Goal: Transaction & Acquisition: Obtain resource

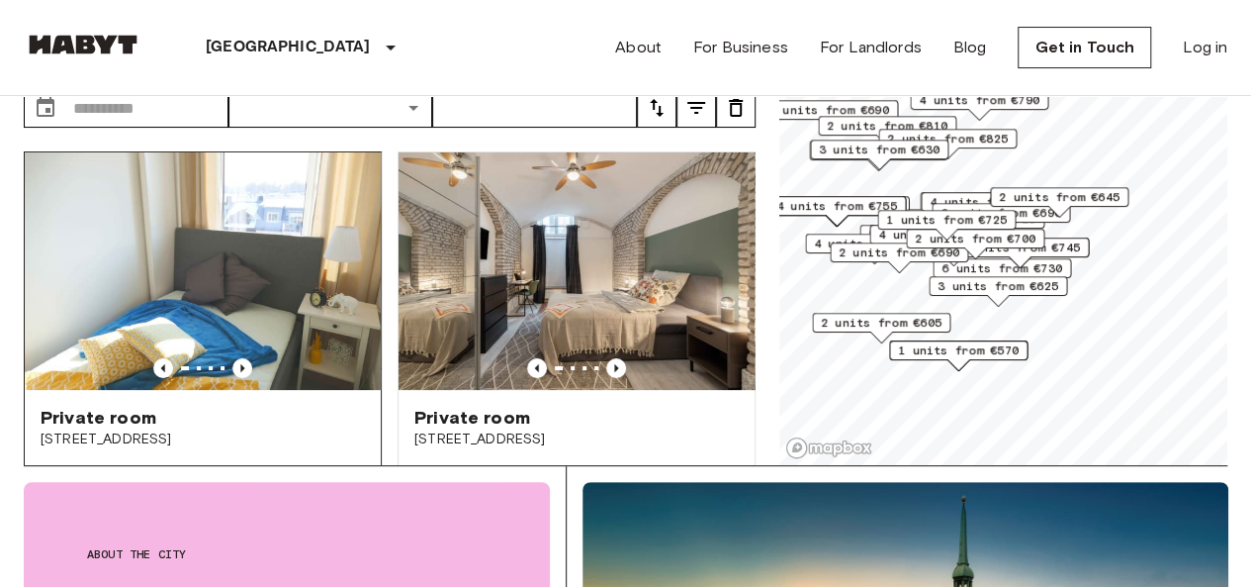
scroll to position [119, 0]
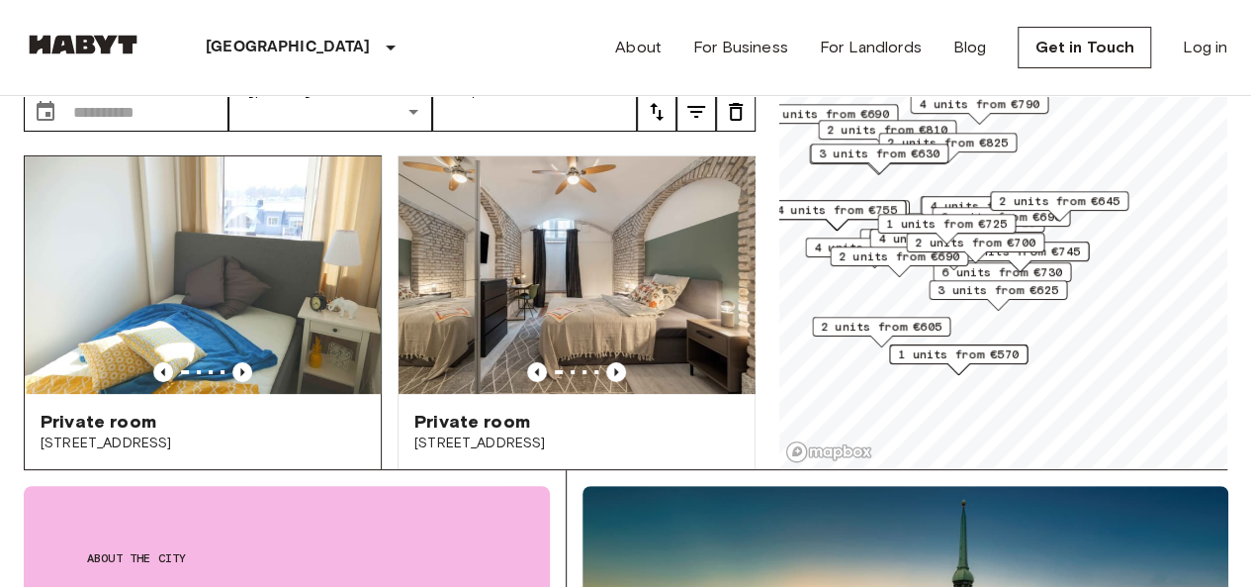
click at [201, 274] on img at bounding box center [203, 274] width 356 height 237
click at [603, 272] on img at bounding box center [577, 274] width 356 height 237
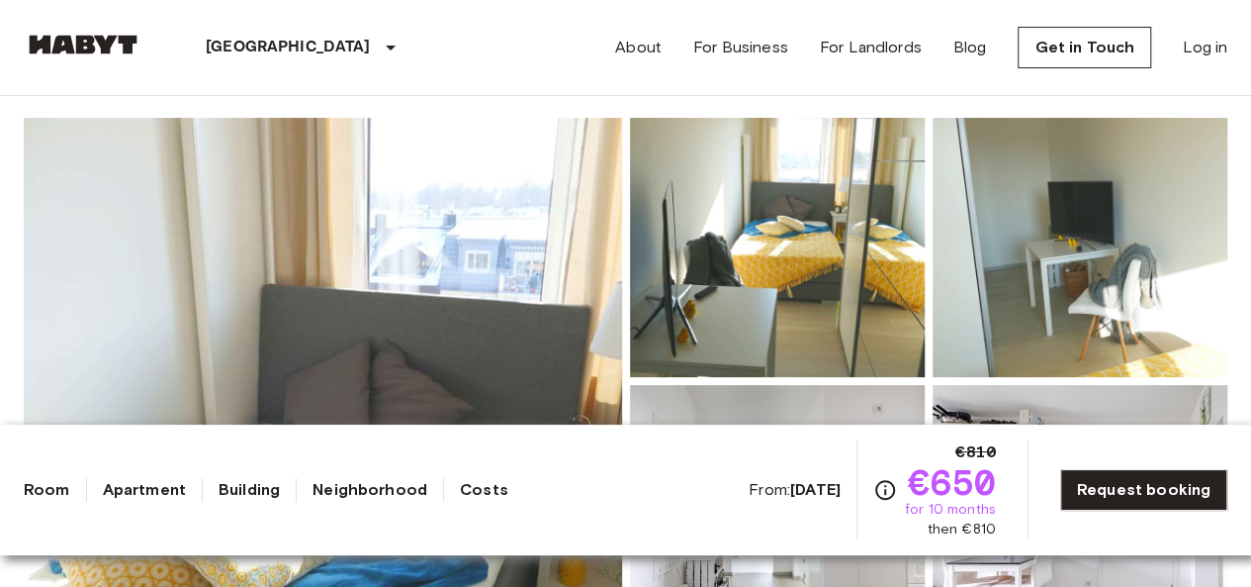
scroll to position [317, 0]
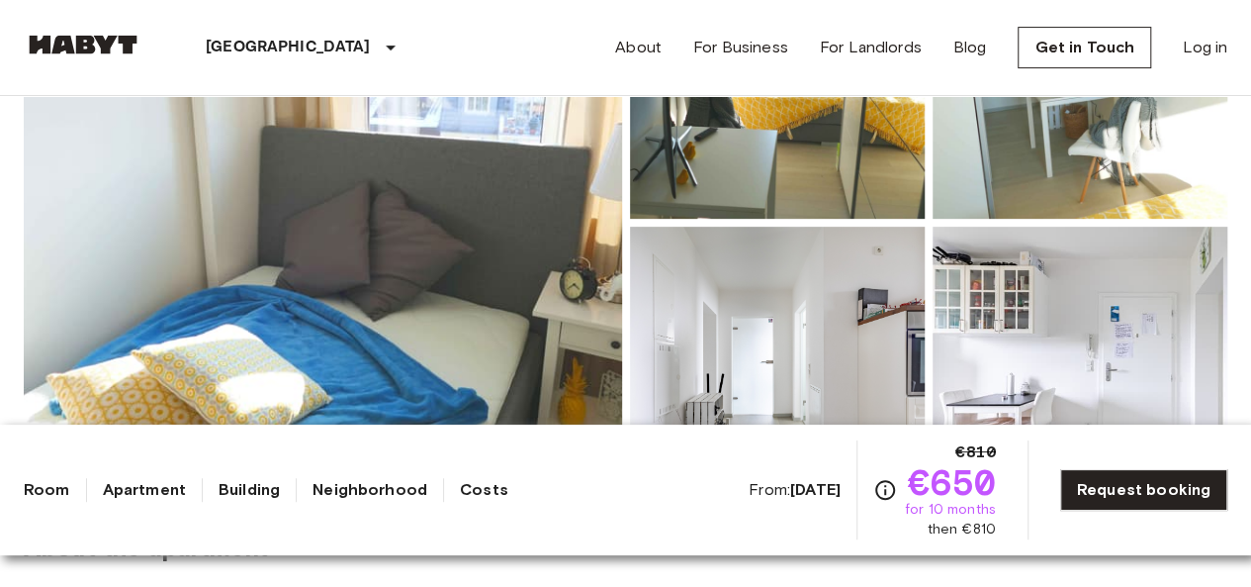
click at [330, 268] on img at bounding box center [323, 222] width 599 height 526
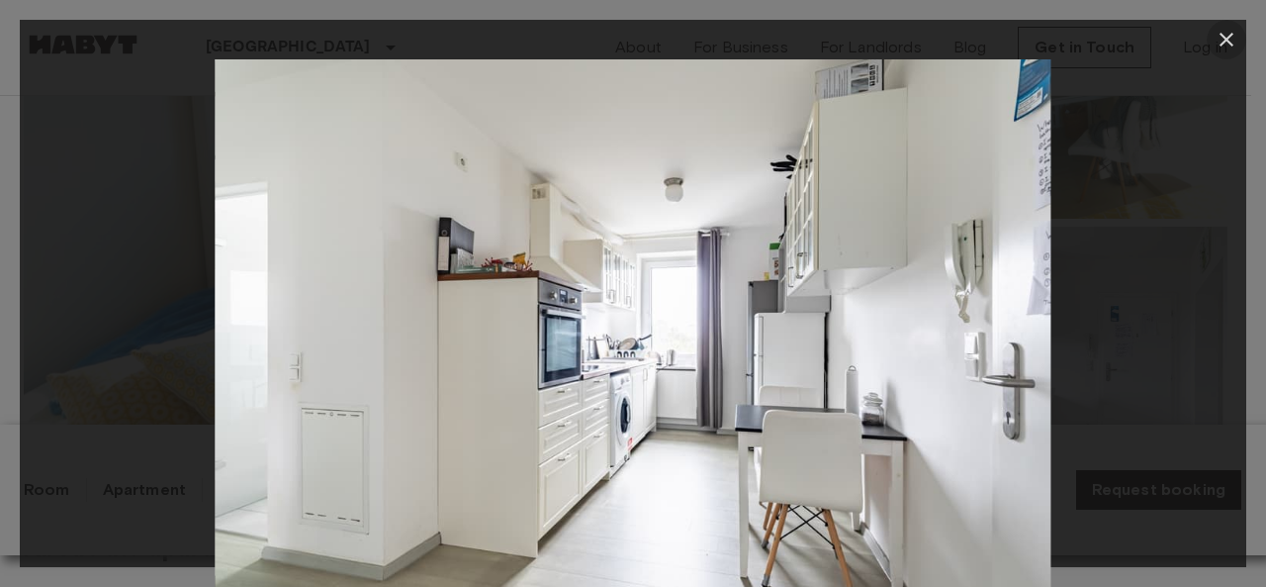
click at [1229, 39] on icon "button" at bounding box center [1227, 40] width 24 height 24
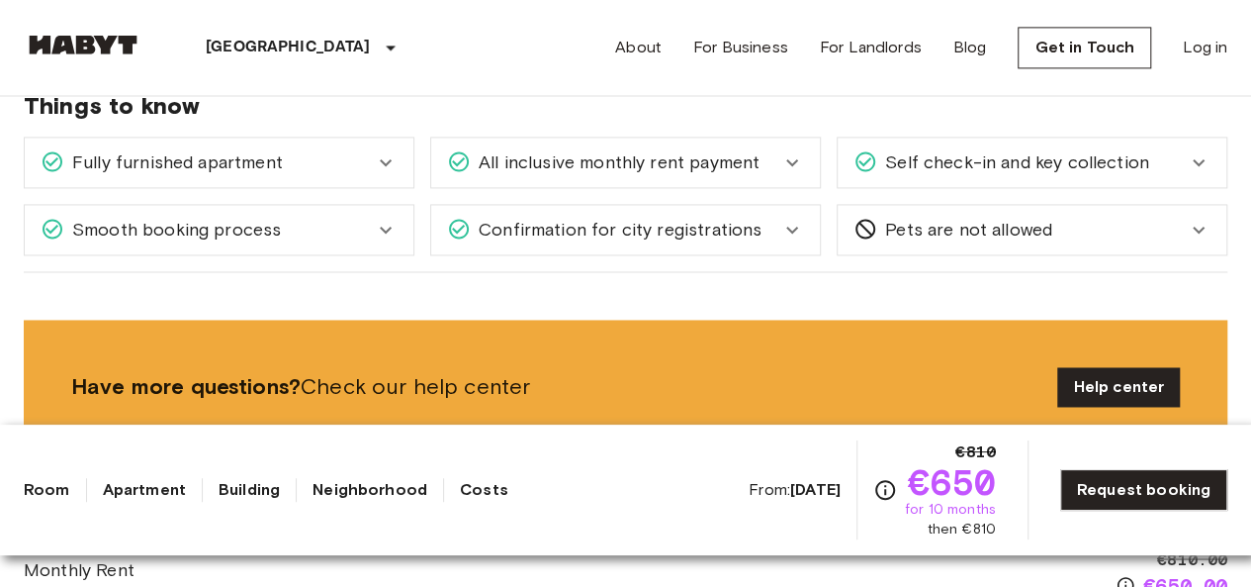
scroll to position [1425, 0]
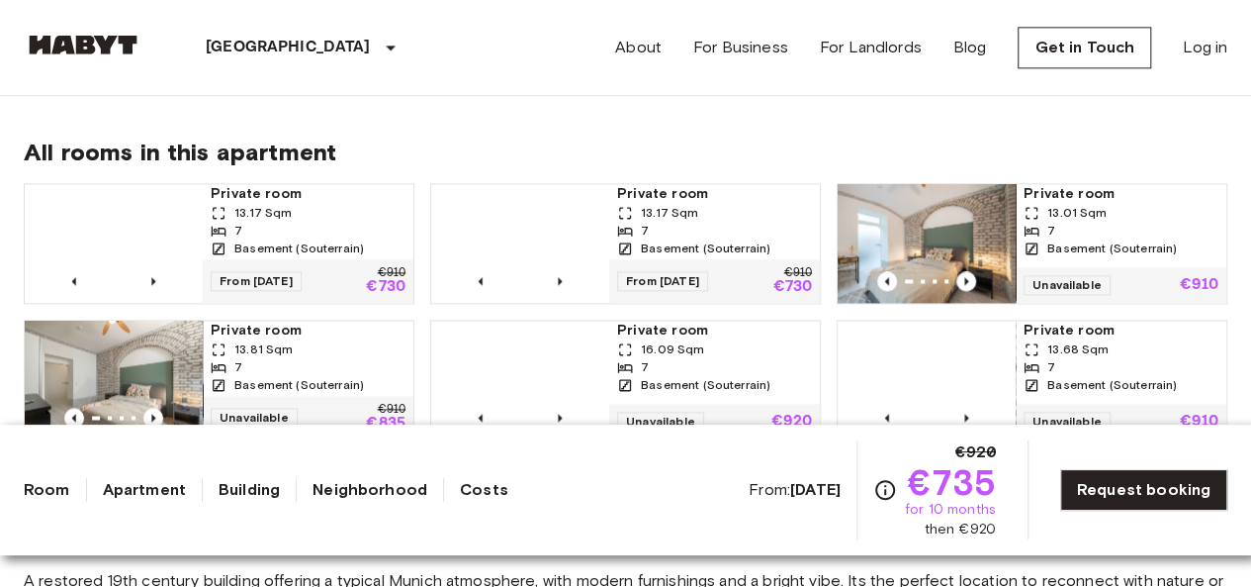
scroll to position [1266, 0]
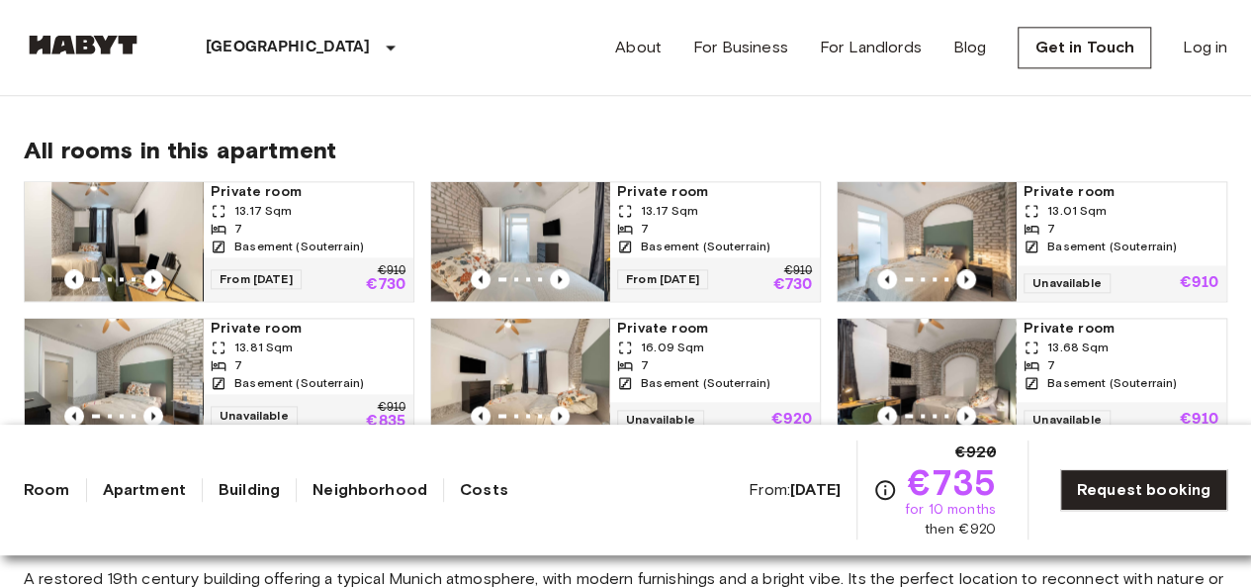
drag, startPoint x: 542, startPoint y: 211, endPoint x: 491, endPoint y: 70, distance: 149.6
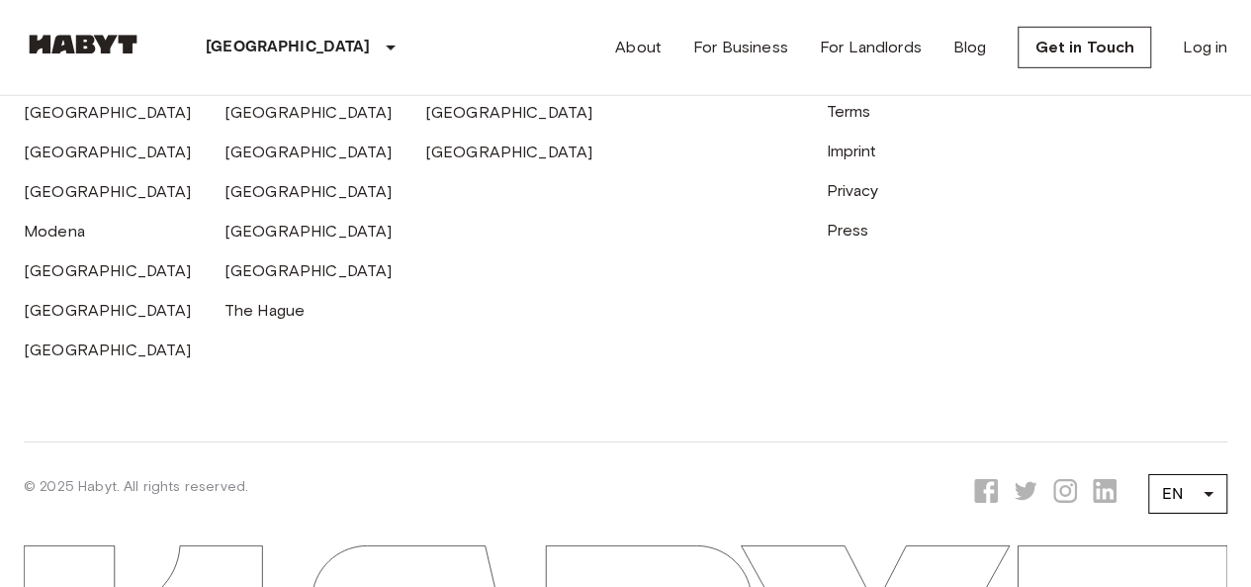
scroll to position [3075, 0]
